Goal: Task Accomplishment & Management: Manage account settings

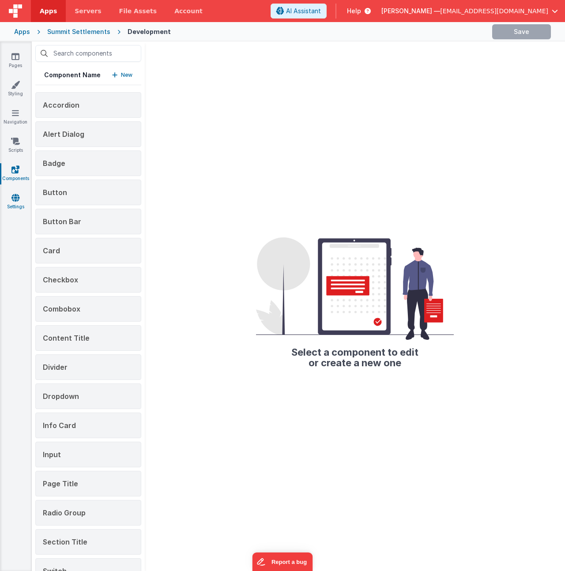
click at [15, 210] on link "Settings" at bounding box center [16, 202] width 32 height 18
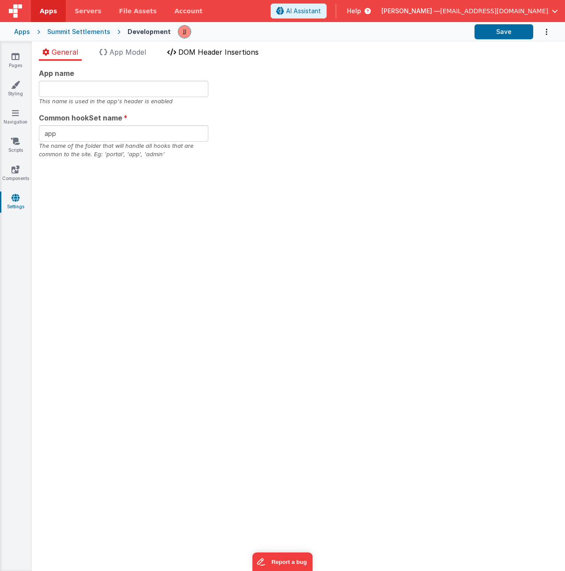
click at [212, 49] on span "DOM Header Insertions" at bounding box center [218, 52] width 80 height 9
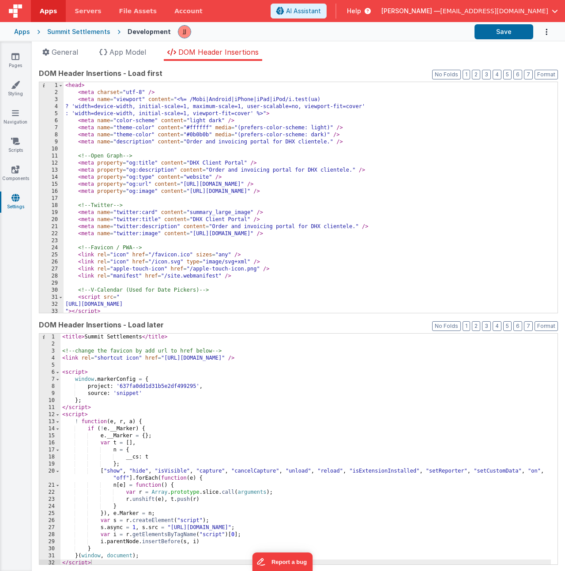
click at [210, 188] on div "< head > < meta charset = "utf-8" /> < meta name = "viewport" content = "<%= /M…" at bounding box center [307, 204] width 487 height 245
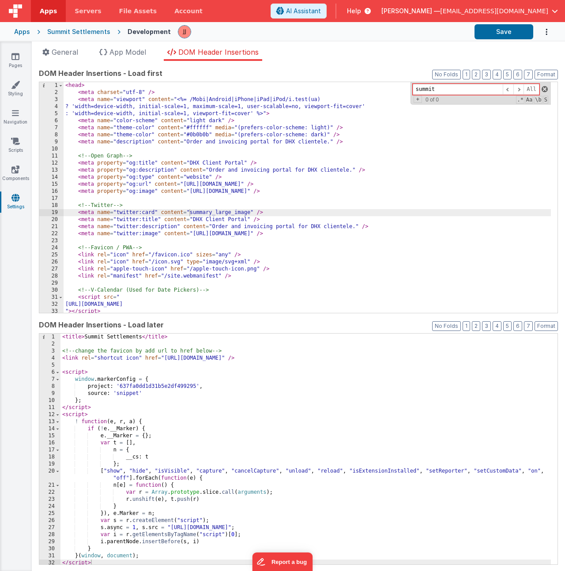
type input "summit"
click at [541, 89] on span at bounding box center [544, 89] width 6 height 6
click at [316, 158] on div "< head > < meta charset = "utf-8" /> < meta name = "viewport" content = "<%= /M…" at bounding box center [307, 204] width 487 height 245
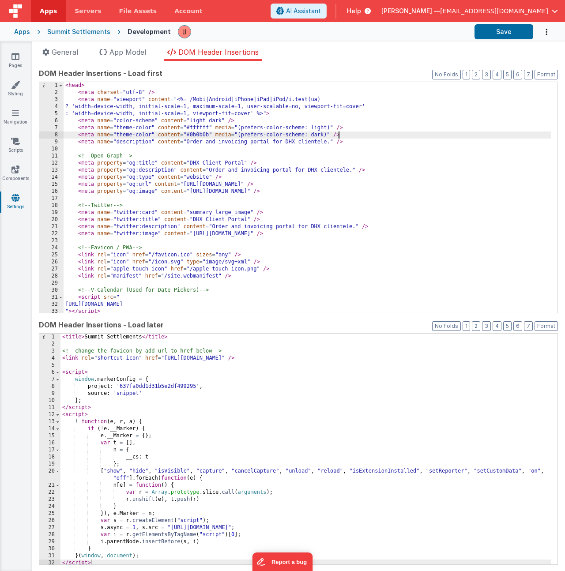
click at [434, 132] on div "< head > < meta charset = "utf-8" /> < meta name = "viewport" content = "<%= /M…" at bounding box center [307, 204] width 487 height 245
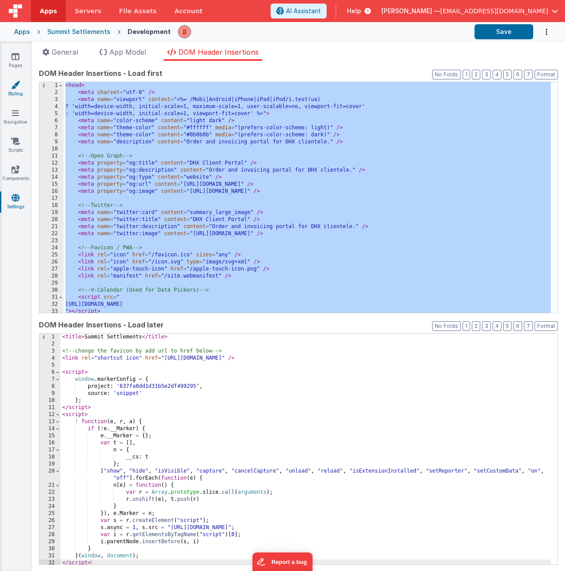
click at [11, 89] on link "Styling" at bounding box center [16, 89] width 32 height 18
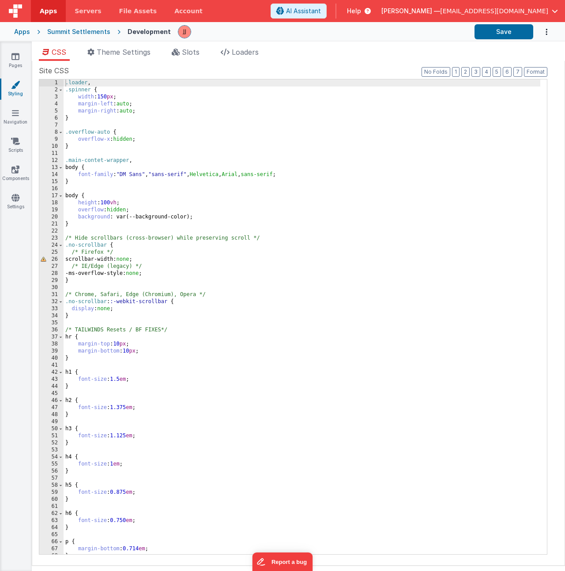
click at [183, 269] on div ".loader , .spinner { width : 150 px ; margin-left : auto ; margin-right : auto …" at bounding box center [302, 323] width 477 height 489
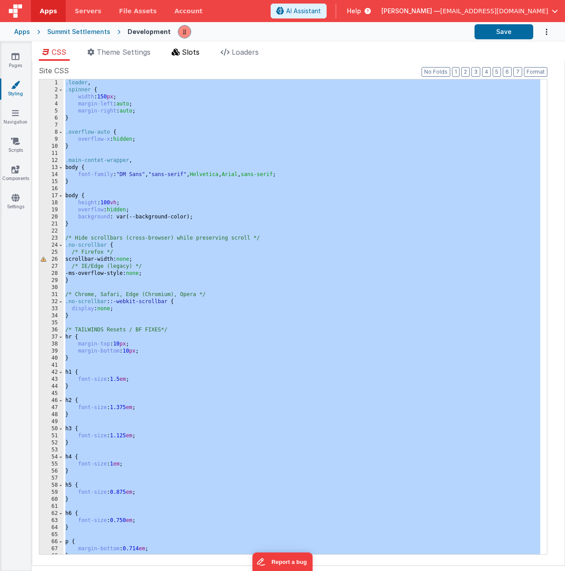
click at [195, 55] on span "Slots" at bounding box center [191, 52] width 18 height 9
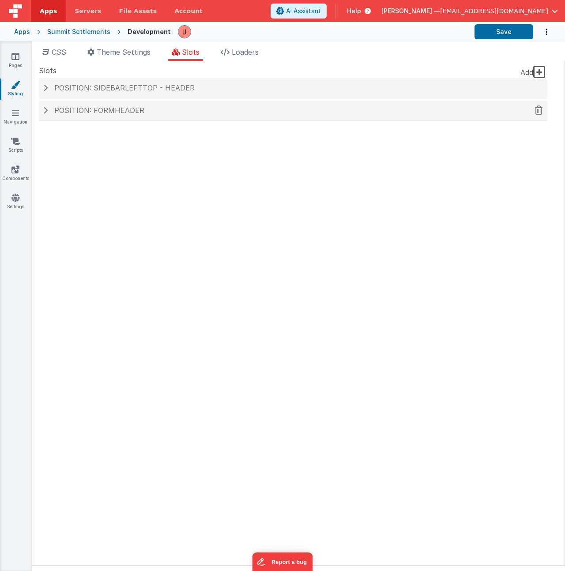
click at [107, 109] on span "Position: formHeader" at bounding box center [99, 110] width 90 height 9
